Goal: Task Accomplishment & Management: Complete application form

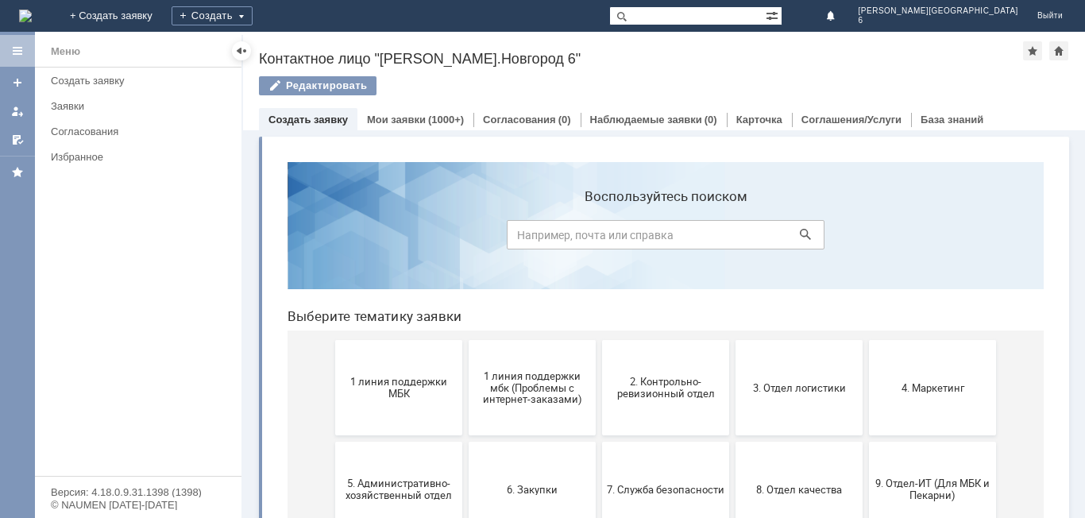
click at [396, 386] on span "1 линия поддержки МБК" at bounding box center [399, 388] width 118 height 24
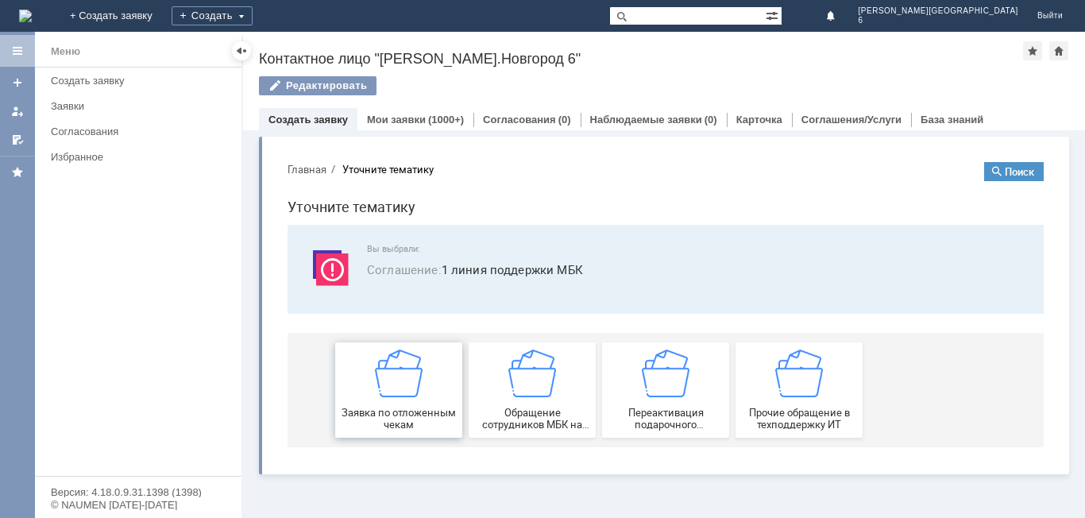
click at [418, 391] on img at bounding box center [399, 373] width 48 height 48
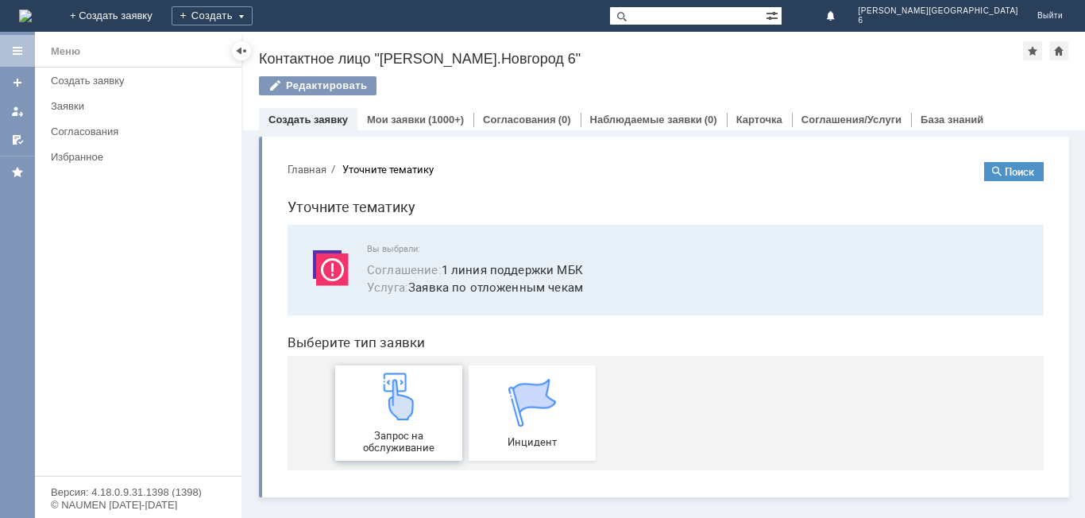
click at [419, 383] on img at bounding box center [399, 396] width 48 height 48
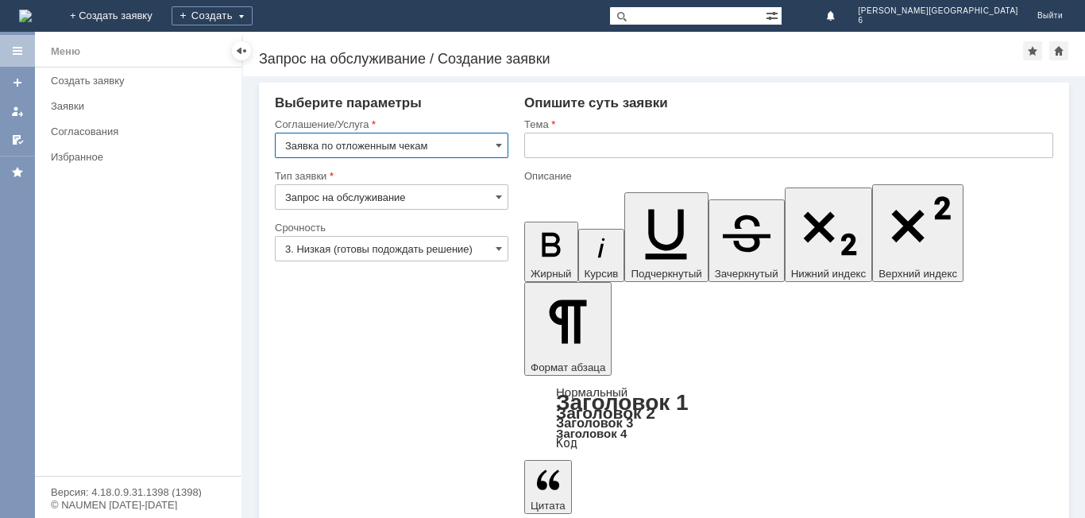
click at [617, 141] on input "text" at bounding box center [788, 145] width 529 height 25
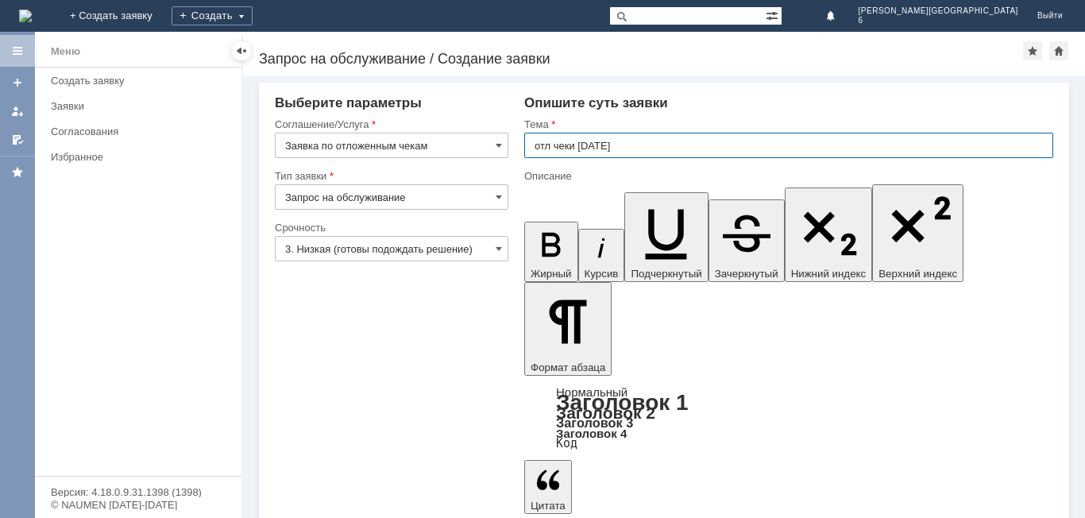
type input "отл чеки [DATE]"
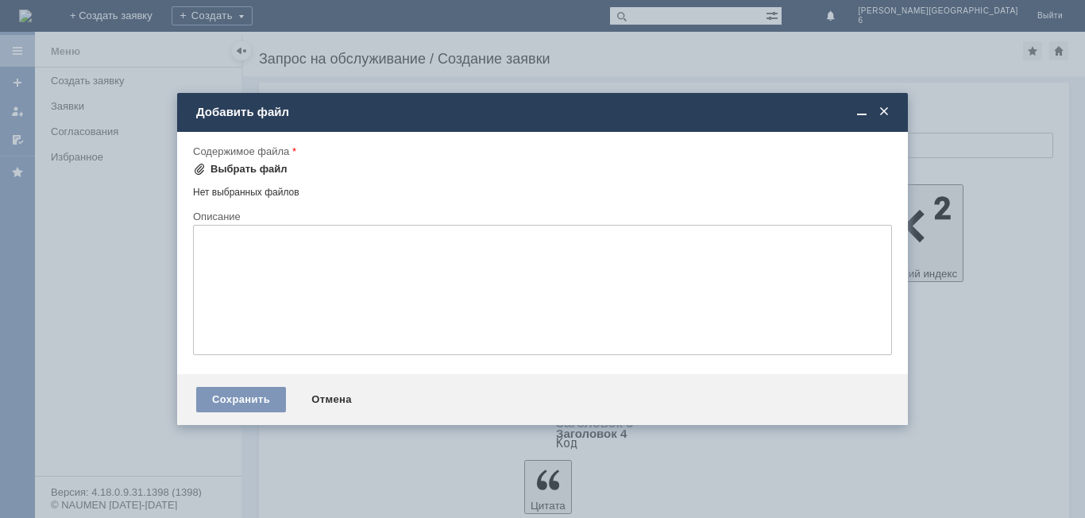
click at [240, 168] on div "Выбрать файл" at bounding box center [248, 169] width 77 height 13
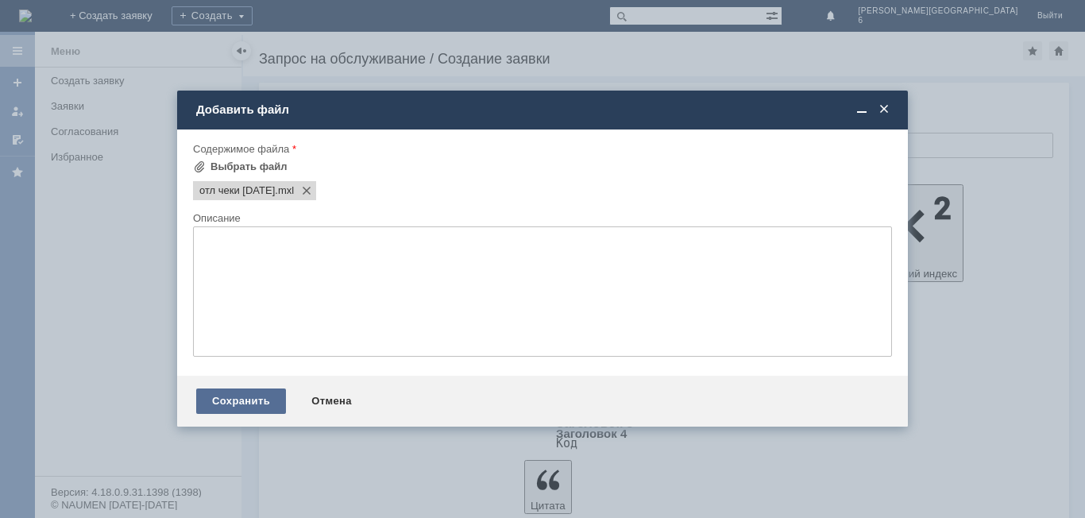
click at [245, 406] on div "Сохранить" at bounding box center [241, 400] width 90 height 25
